Goal: Task Accomplishment & Management: Manage account settings

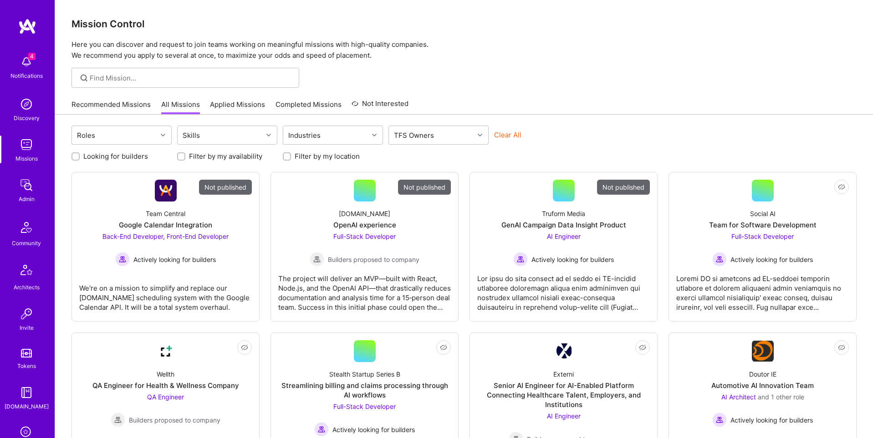
scroll to position [143, 0]
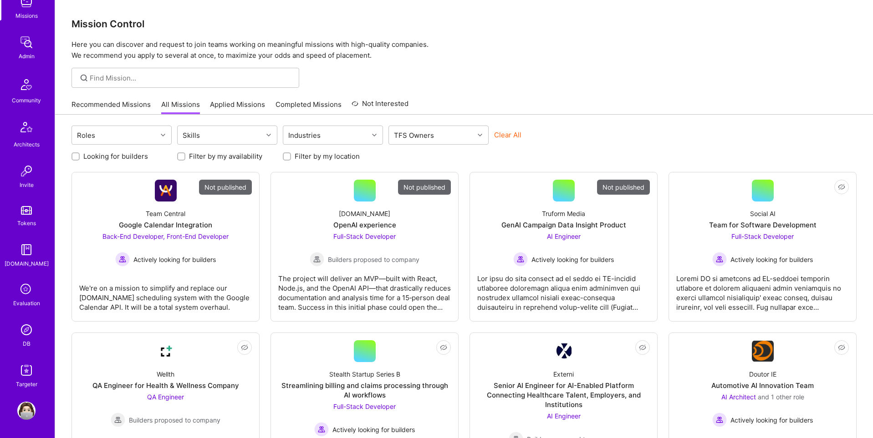
click at [30, 329] on img at bounding box center [26, 330] width 18 height 18
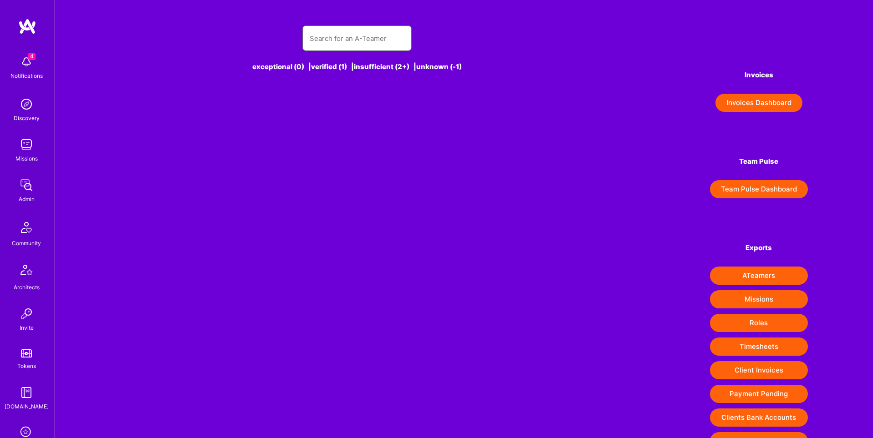
click at [345, 41] on input "text" at bounding box center [357, 38] width 95 height 23
paste input "andrianam@proton.me"
type input "andrianam@proton.me"
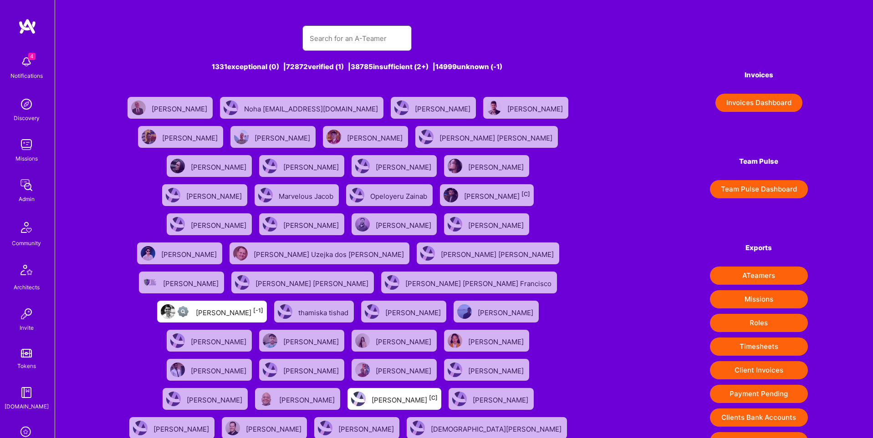
click at [332, 42] on input "text" at bounding box center [357, 38] width 95 height 23
paste input "andrianam@proton.me"
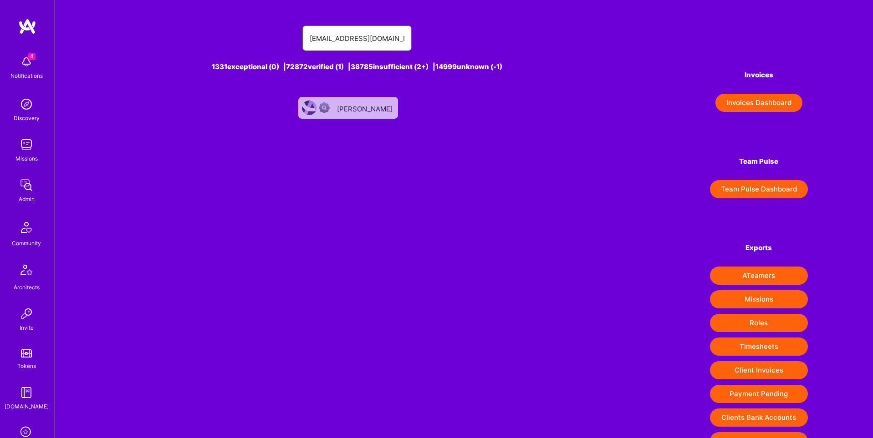
type input "andrianam@proton.me"
click at [364, 110] on div "Andriana D." at bounding box center [365, 108] width 57 height 12
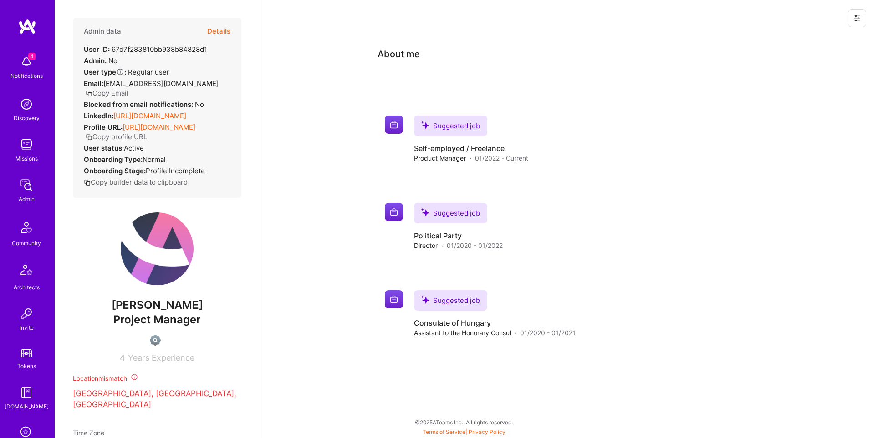
click at [782, 183] on div "About me Suggested job Suggested job Self-employed / Freelance Product Manager …" at bounding box center [566, 205] width 613 height 338
click at [863, 17] on button at bounding box center [857, 18] width 18 height 18
click at [824, 87] on button "Delete User" at bounding box center [818, 85] width 96 height 23
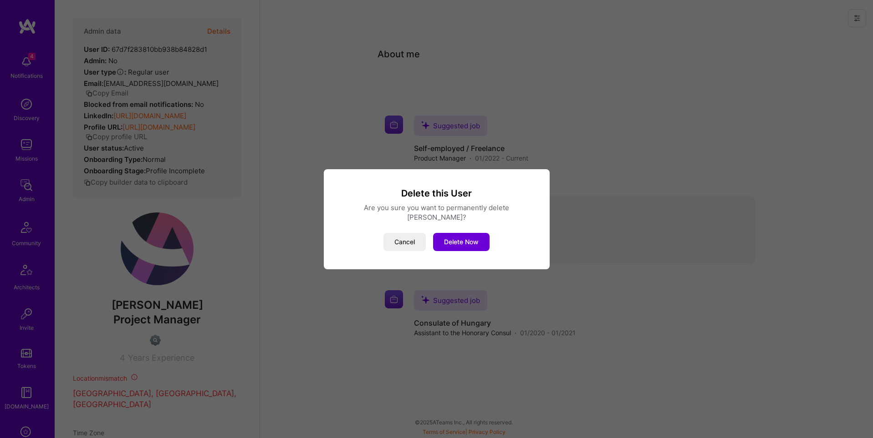
click at [457, 244] on button "Delete Now" at bounding box center [461, 242] width 56 height 18
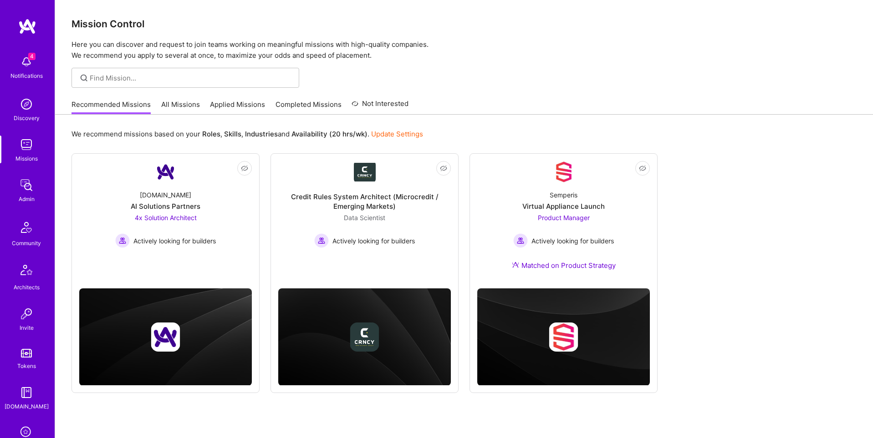
scroll to position [143, 0]
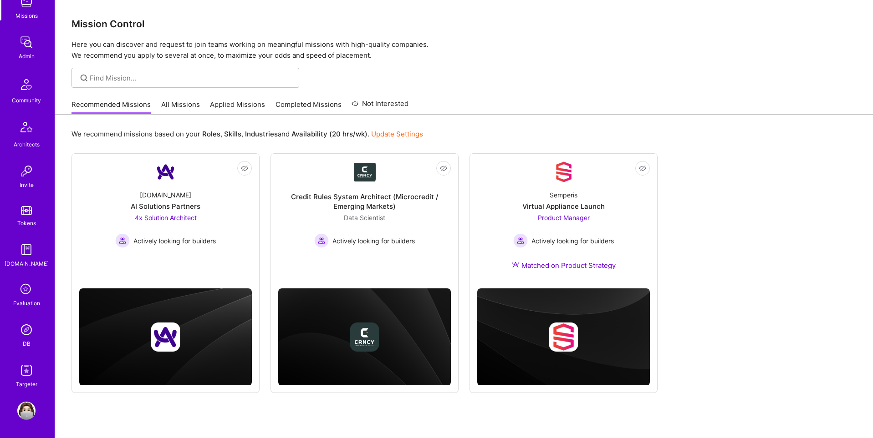
click at [30, 332] on img at bounding box center [26, 330] width 18 height 18
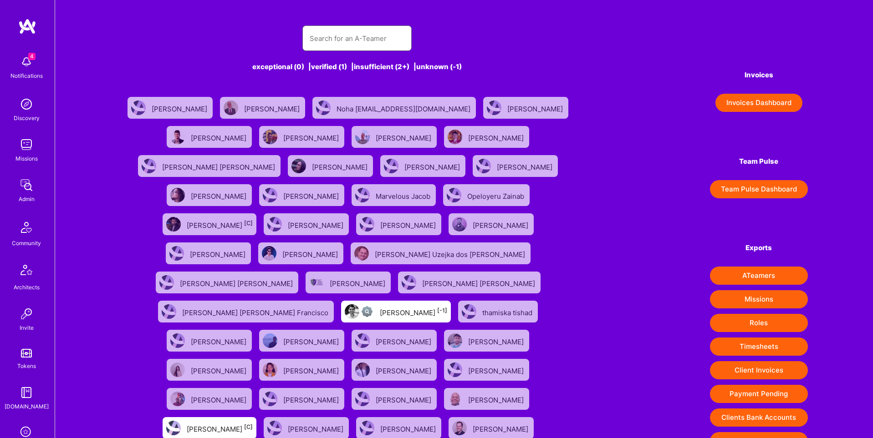
click at [377, 40] on input "text" at bounding box center [357, 38] width 95 height 23
paste input "[PERSON_NAME]"
type input "[PERSON_NAME]"
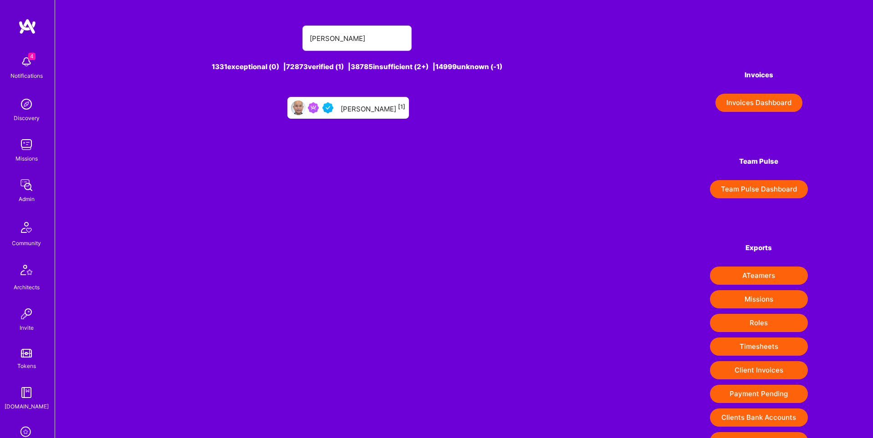
click at [374, 107] on div "[PERSON_NAME] [1]" at bounding box center [373, 108] width 65 height 12
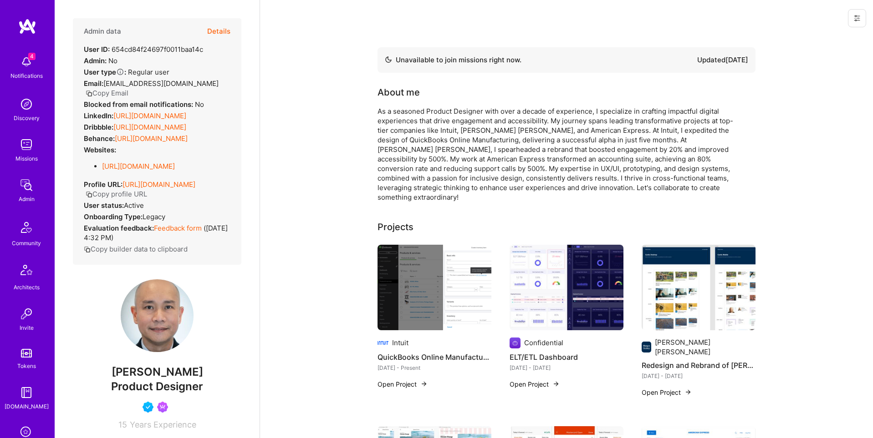
click at [217, 31] on button "Details" at bounding box center [218, 31] width 23 height 26
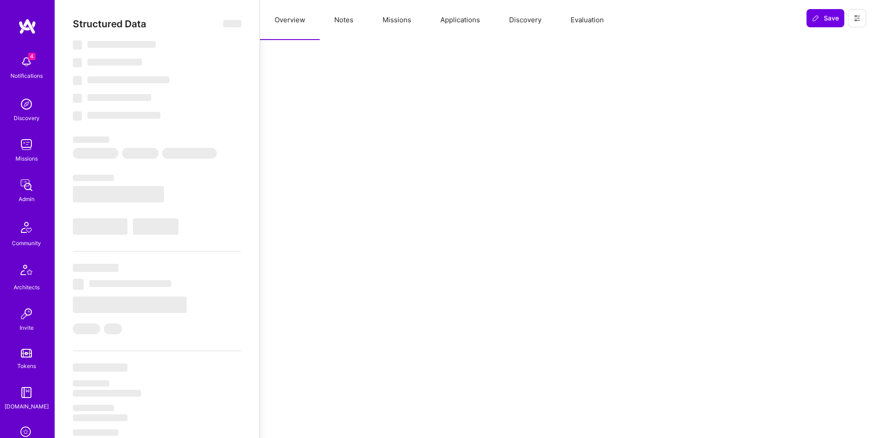
select select "Not Available"
select select "1 Month"
select select "4"
select select "7"
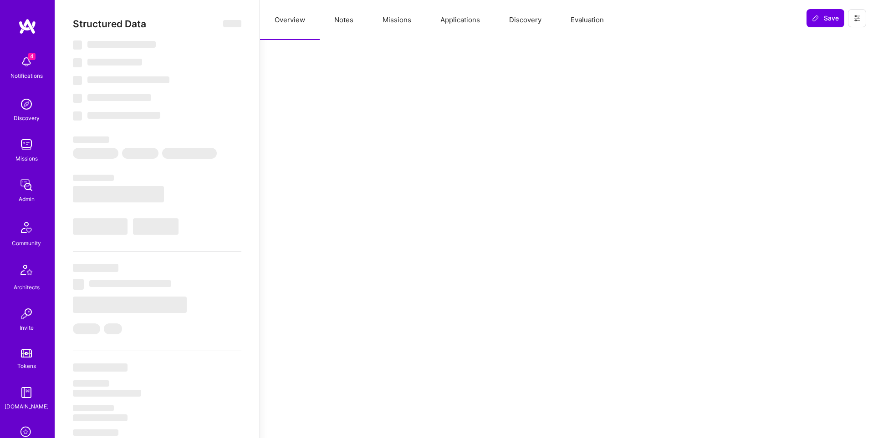
select select "7"
select select "US"
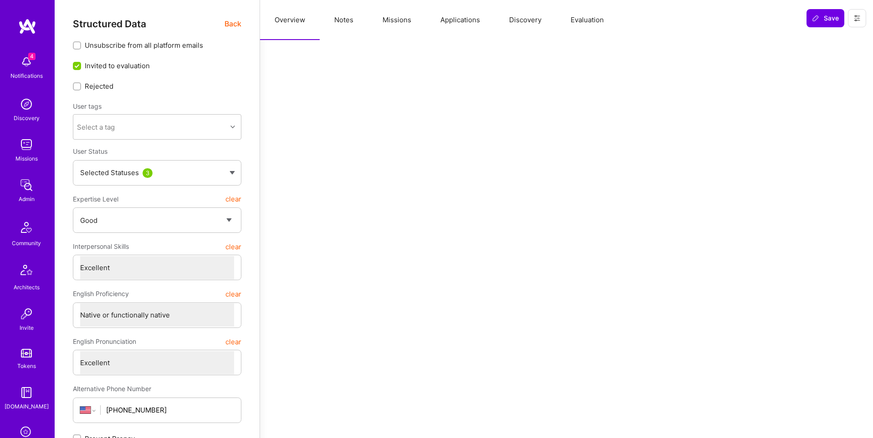
click at [392, 19] on button "Missions" at bounding box center [397, 20] width 58 height 40
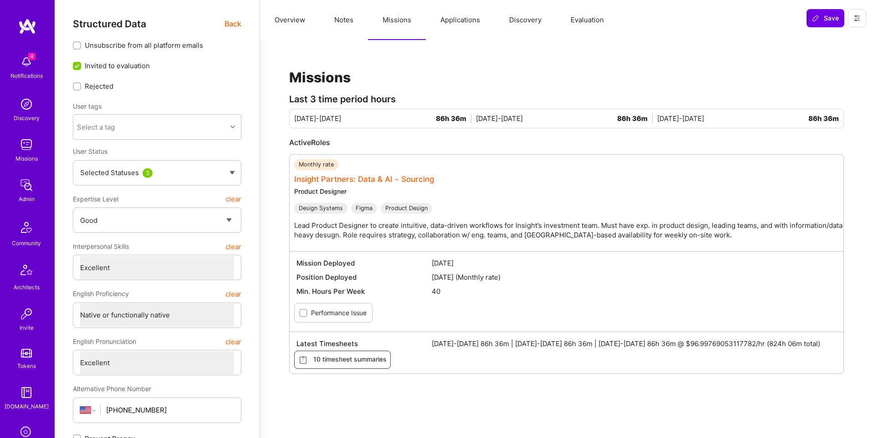
click at [419, 178] on link "Insight Partners: Data & AI - Sourcing" at bounding box center [364, 179] width 140 height 9
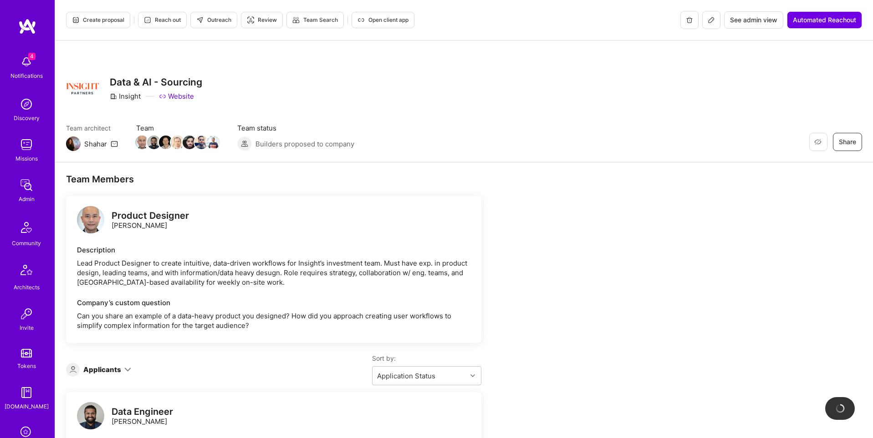
click at [758, 20] on span "See admin view" at bounding box center [753, 19] width 47 height 9
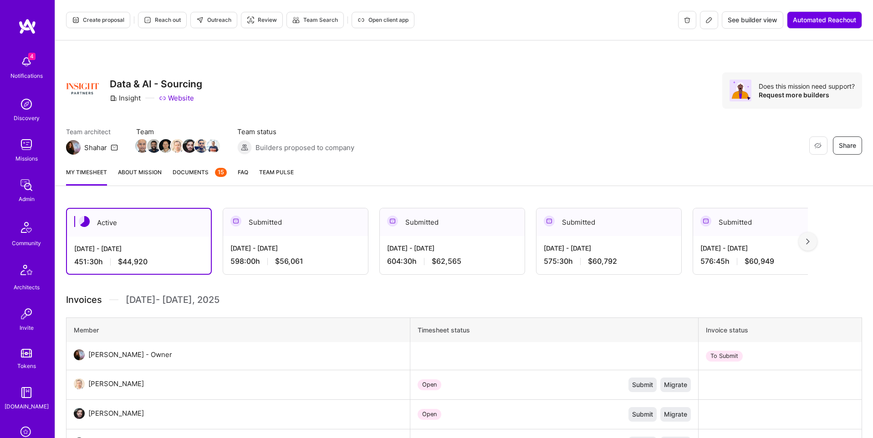
click at [190, 174] on span "Documents 15" at bounding box center [200, 173] width 54 height 10
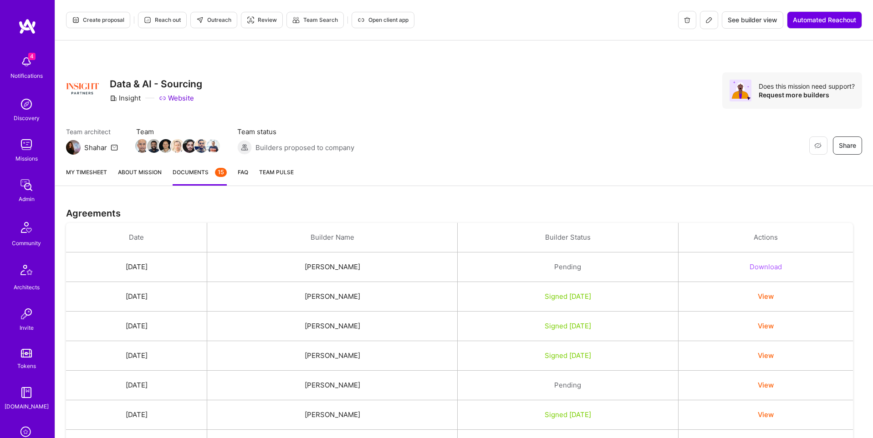
click at [782, 268] on button "Download" at bounding box center [765, 267] width 32 height 10
click at [98, 170] on link "My timesheet" at bounding box center [86, 177] width 41 height 18
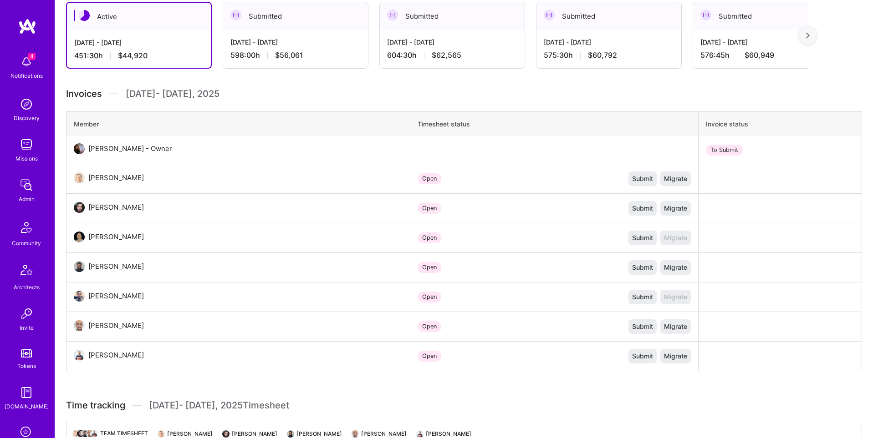
scroll to position [216, 0]
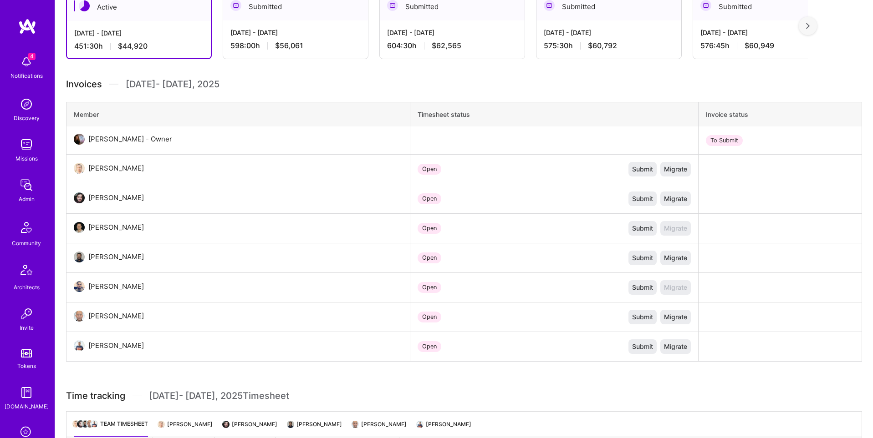
click at [483, 34] on div "[DATE] - [DATE]" at bounding box center [452, 33] width 130 height 10
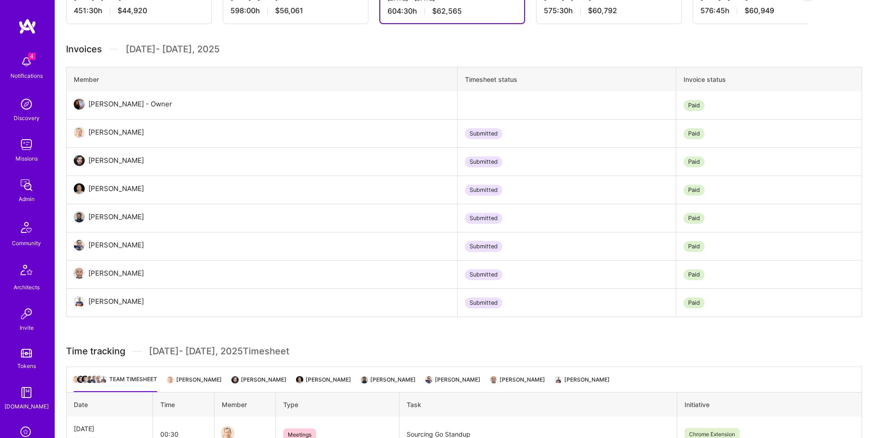
scroll to position [252, 0]
click at [503, 380] on li "[PERSON_NAME]" at bounding box center [518, 383] width 54 height 18
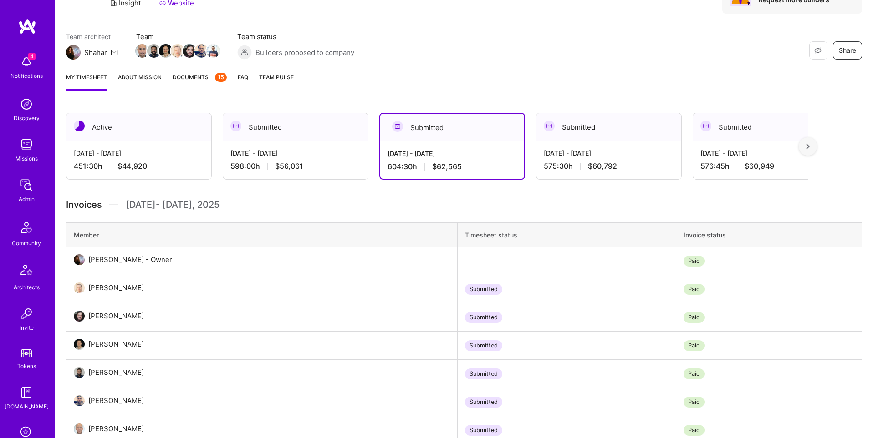
scroll to position [0, 0]
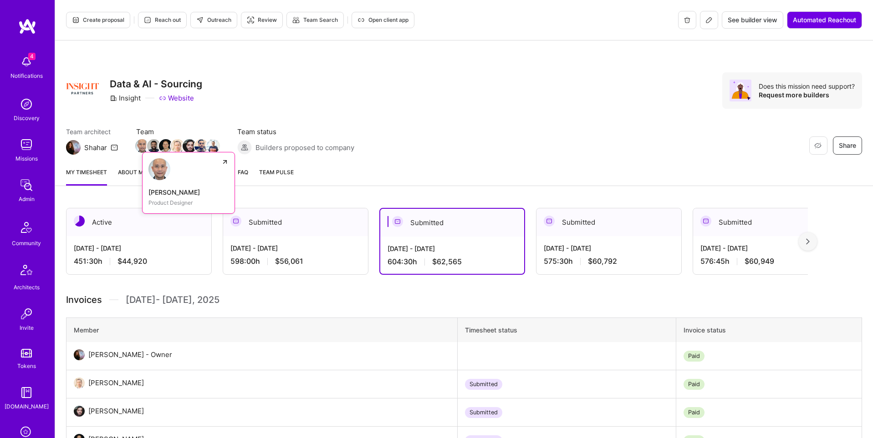
click at [141, 145] on img at bounding box center [142, 146] width 14 height 14
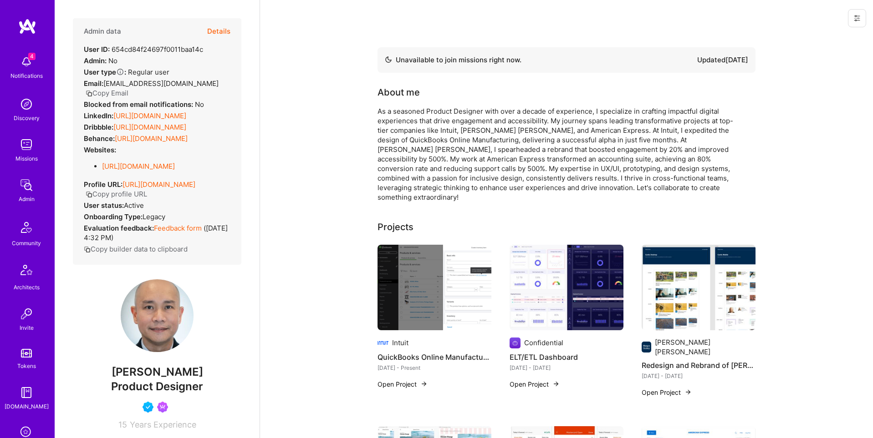
click at [178, 51] on div "User ID: 654cd84f24697f0011baa14c" at bounding box center [143, 50] width 119 height 10
copy div "654cd84f24697f0011baa14c"
click at [223, 30] on button "Details" at bounding box center [218, 31] width 23 height 26
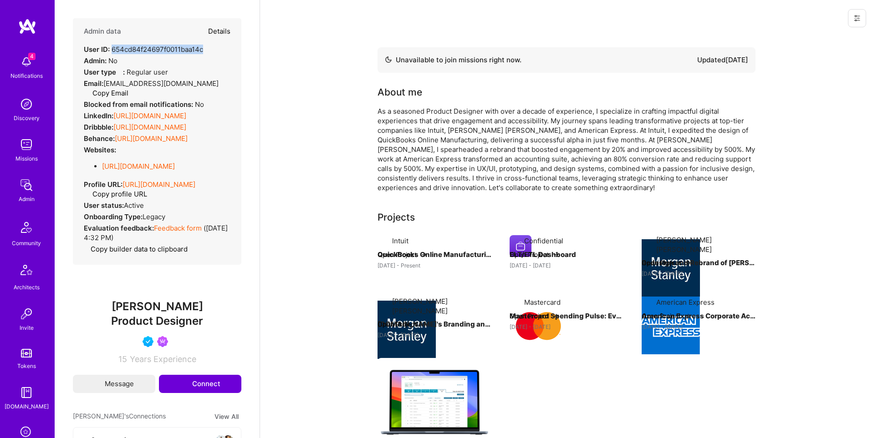
type textarea "x"
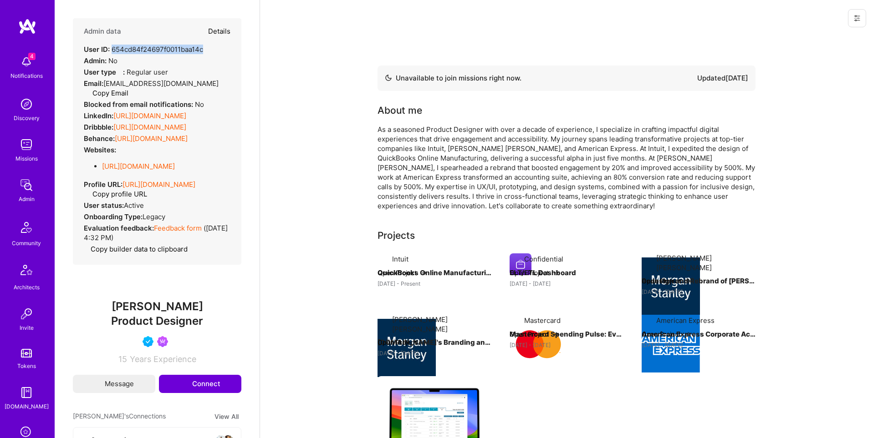
select select "4"
select select "7"
select select "US"
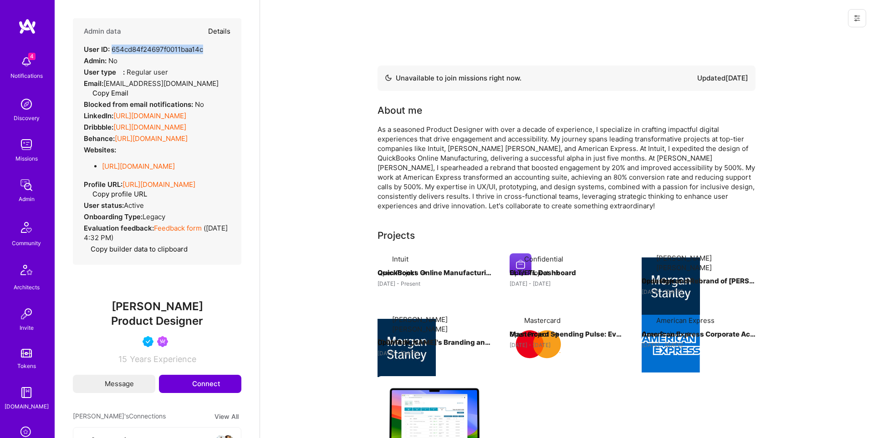
select select "Not Available"
select select "1 Month"
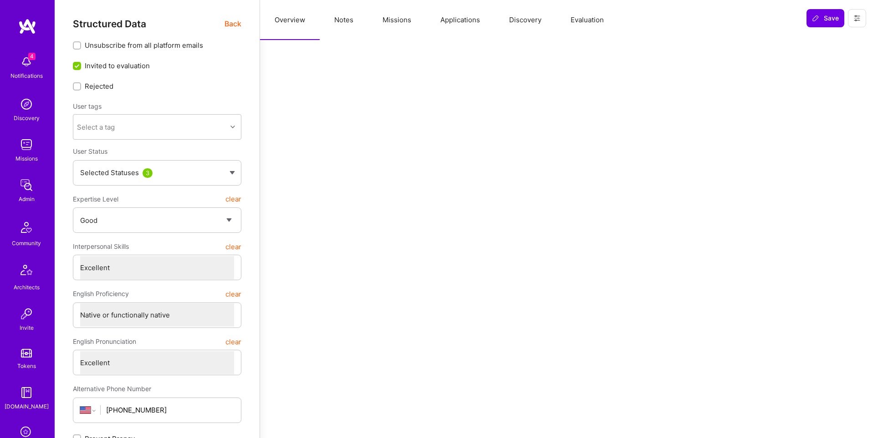
click at [399, 23] on button "Missions" at bounding box center [397, 20] width 58 height 40
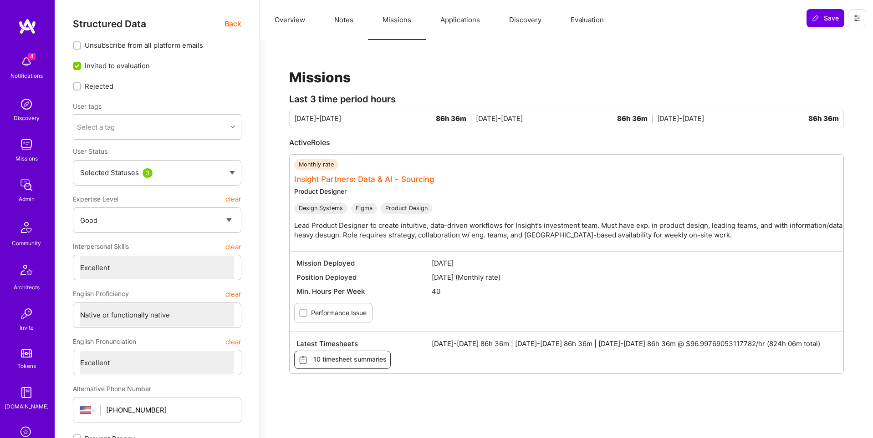
click at [387, 175] on link "Insight Partners: Data & AI - Sourcing" at bounding box center [364, 179] width 140 height 9
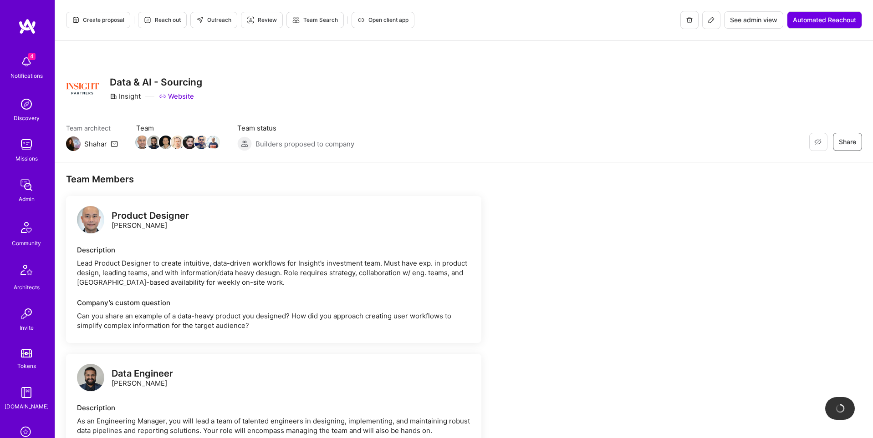
click at [754, 19] on span "See admin view" at bounding box center [753, 19] width 47 height 9
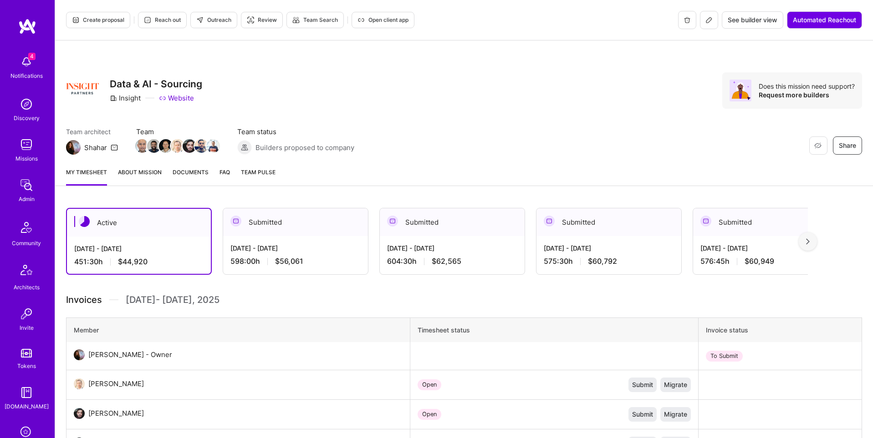
click at [202, 173] on span "Documents" at bounding box center [191, 173] width 36 height 10
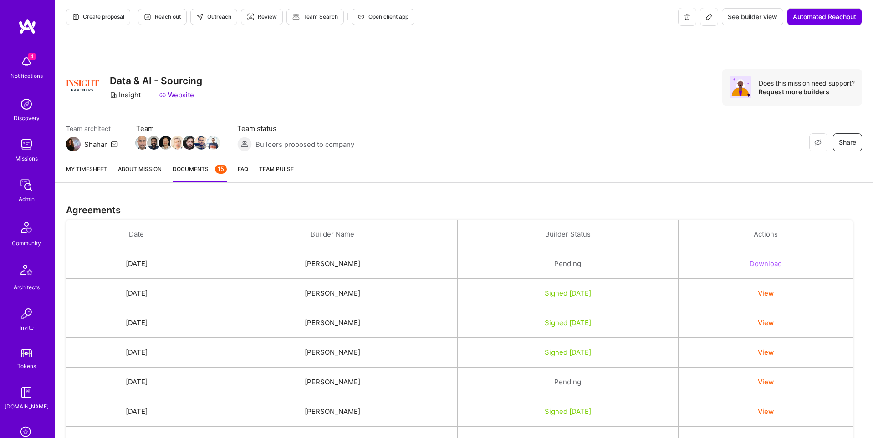
scroll to position [1, 0]
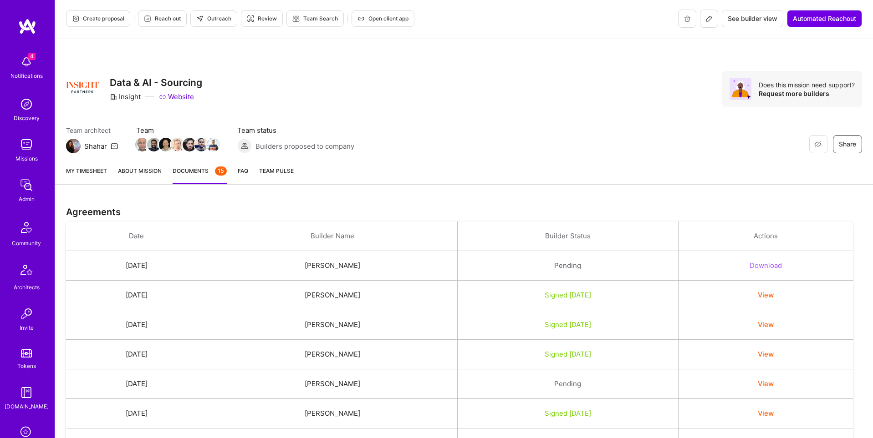
click at [782, 266] on button "Download" at bounding box center [765, 266] width 32 height 10
click at [773, 294] on button "View" at bounding box center [766, 295] width 16 height 10
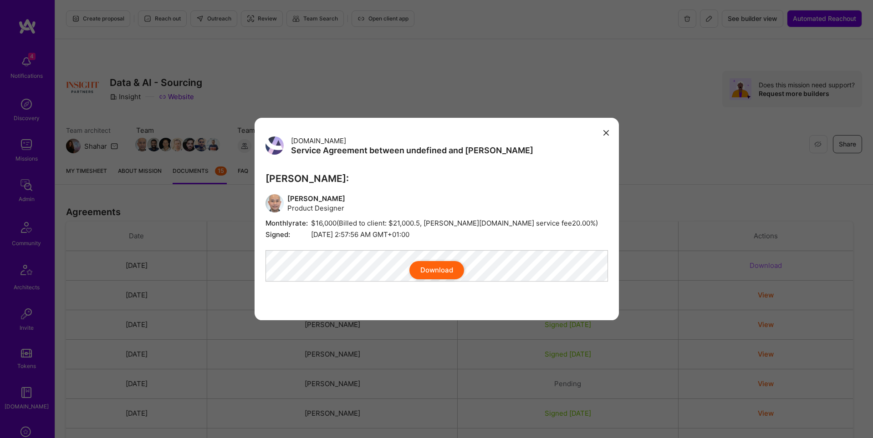
click at [607, 130] on icon "modal" at bounding box center [605, 132] width 5 height 5
